Goal: Task Accomplishment & Management: Manage account settings

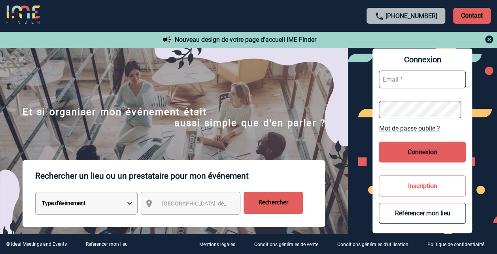
click at [395, 83] on input "text" at bounding box center [421, 80] width 87 height 18
type input "billy.fendri@hilti.com"
click at [418, 153] on button "Connexion" at bounding box center [421, 152] width 87 height 21
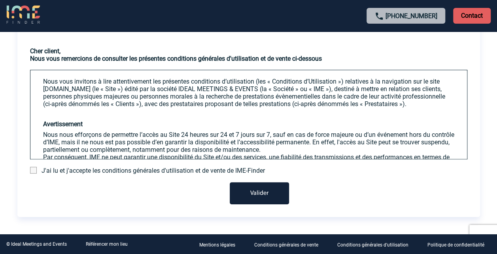
scroll to position [40, 0]
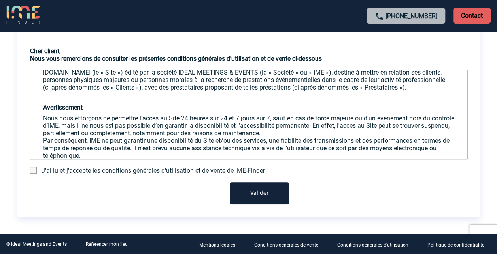
click at [34, 170] on span at bounding box center [33, 170] width 7 height 7
click at [0, 0] on input "checkbox" at bounding box center [0, 0] width 0 height 0
click at [253, 187] on button "Valider" at bounding box center [259, 194] width 59 height 22
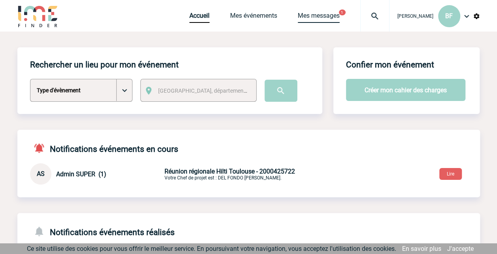
click at [331, 14] on link "Mes messages" at bounding box center [318, 17] width 42 height 11
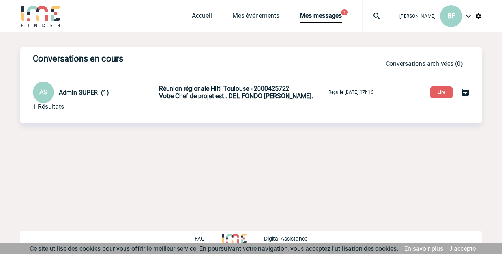
click at [186, 96] on span "Votre Chef de projet est : DEL FONDO [PERSON_NAME]." at bounding box center [236, 96] width 154 height 8
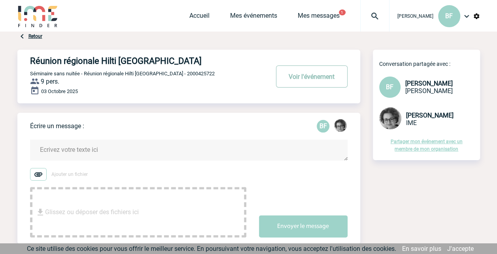
click at [292, 77] on button "Voir l'événement" at bounding box center [311, 77] width 71 height 22
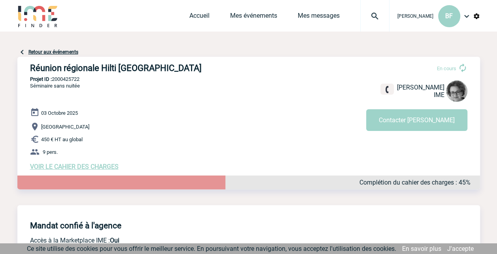
click at [58, 52] on link "Retour aux événements" at bounding box center [53, 52] width 50 height 6
